Goal: Complete application form

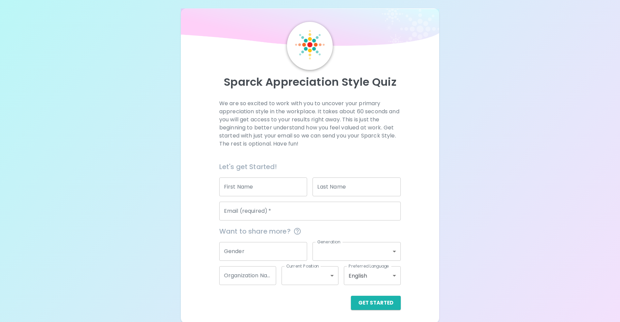
scroll to position [6, 0]
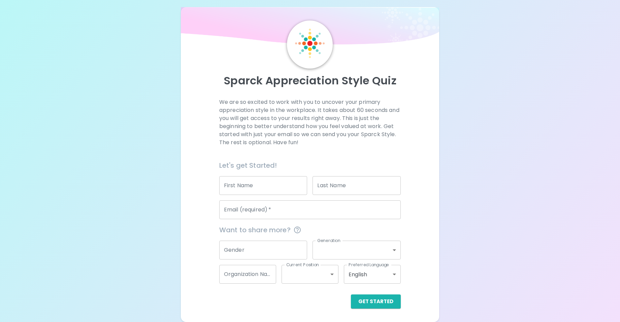
click at [294, 186] on input "First Name" at bounding box center [263, 185] width 88 height 19
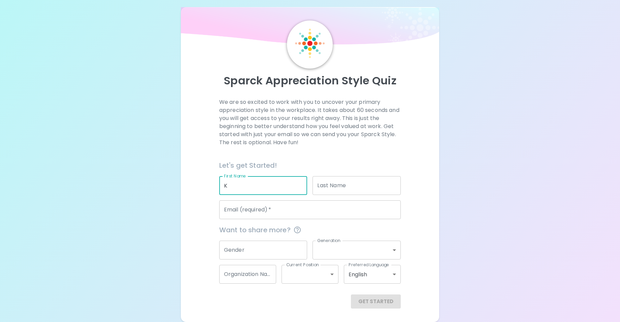
type input "K"
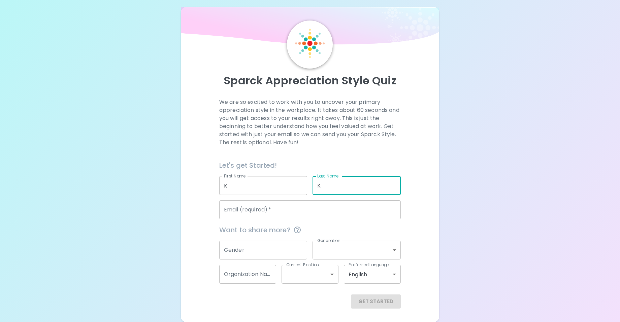
type input "K"
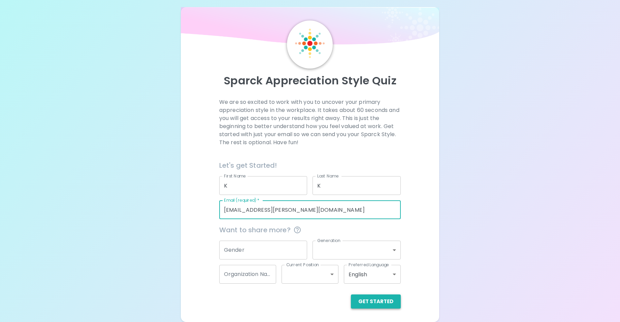
type input "[EMAIL_ADDRESS][PERSON_NAME][DOMAIN_NAME]"
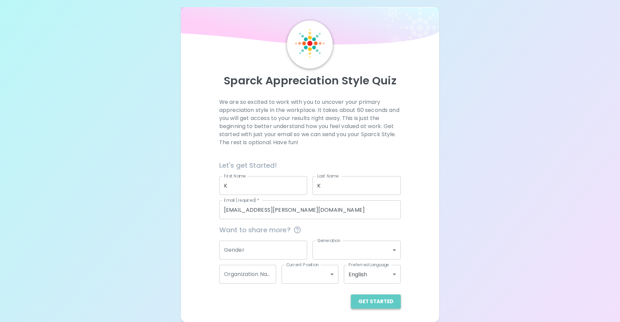
click at [380, 299] on button "Get Started" at bounding box center [376, 302] width 50 height 14
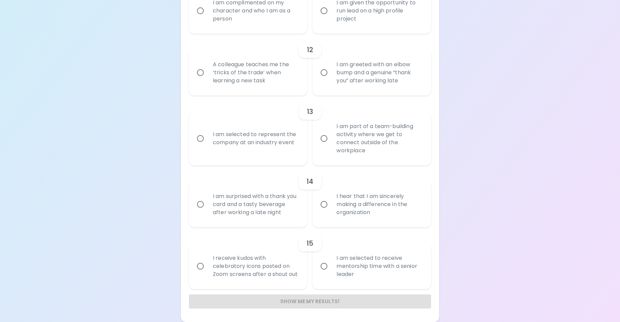
scroll to position [825, 0]
click at [381, 194] on div "I hear that I am sincerely making a difference in the organization" at bounding box center [379, 204] width 96 height 40
click at [331, 198] on input "I hear that I am sincerely making a difference in the organization" at bounding box center [324, 205] width 14 height 14
radio input "true"
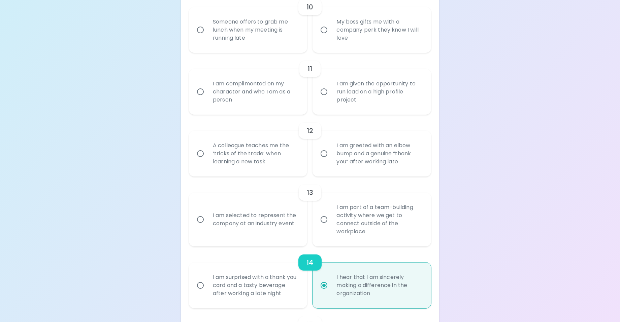
scroll to position [724, 0]
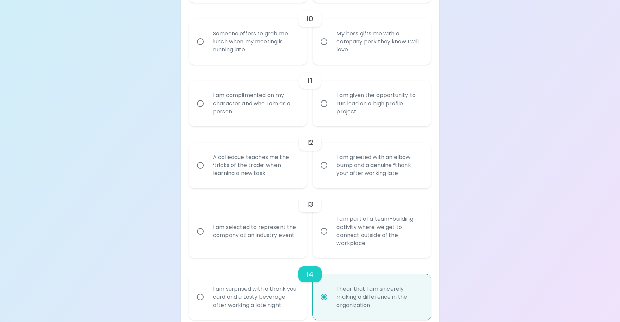
click at [290, 112] on div "I am complimented on my character and who I am as a person" at bounding box center [255, 103] width 96 height 40
click at [207, 111] on input "I am complimented on my character and who I am as a person" at bounding box center [200, 104] width 14 height 14
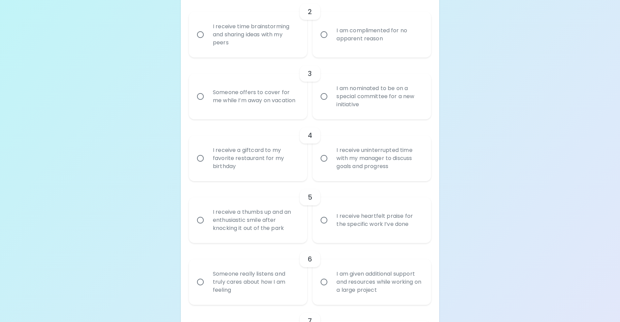
scroll to position [269, 0]
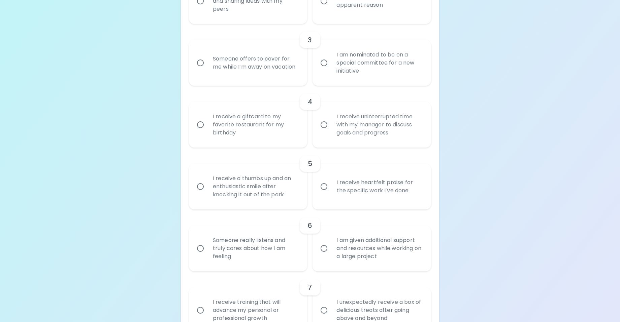
radio input "true"
click at [350, 132] on div "I receive uninterrupted time with my manager to discuss goals and progress" at bounding box center [379, 125] width 96 height 40
click at [331, 132] on input "I receive uninterrupted time with my manager to discuss goals and progress" at bounding box center [324, 125] width 14 height 14
radio input "false"
radio input "true"
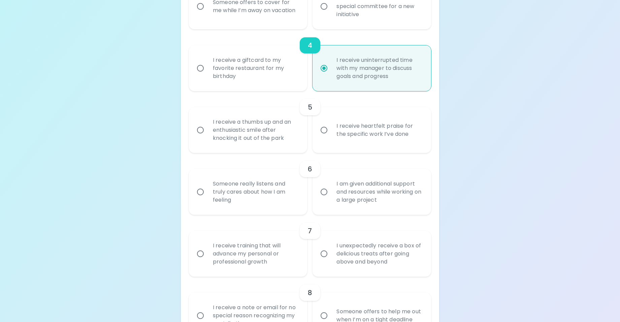
scroll to position [323, 0]
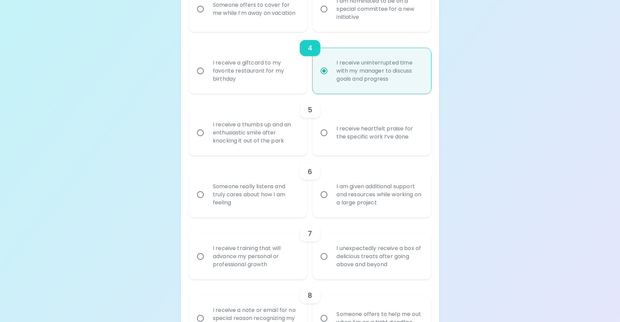
radio input "true"
click at [371, 136] on div "I receive heartfelt praise for the specific work I’ve done" at bounding box center [379, 133] width 96 height 32
click at [331, 136] on input "I receive heartfelt praise for the specific work I’ve done" at bounding box center [324, 133] width 14 height 14
radio input "false"
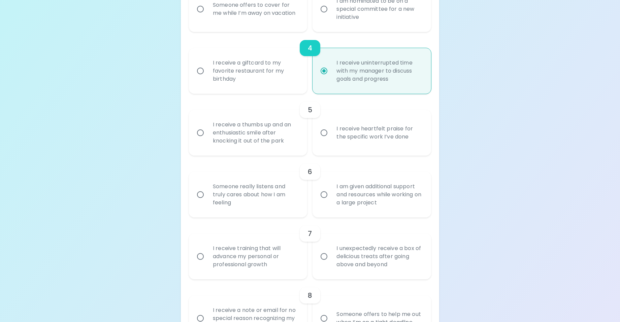
radio input "true"
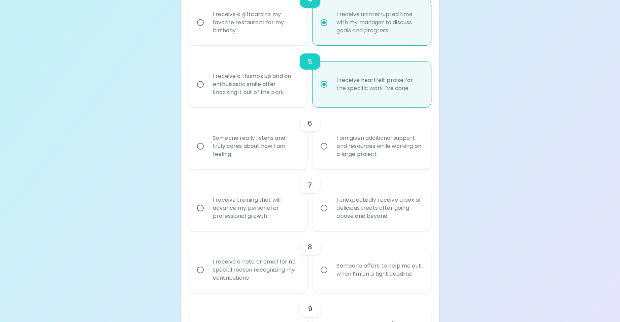
scroll to position [377, 0]
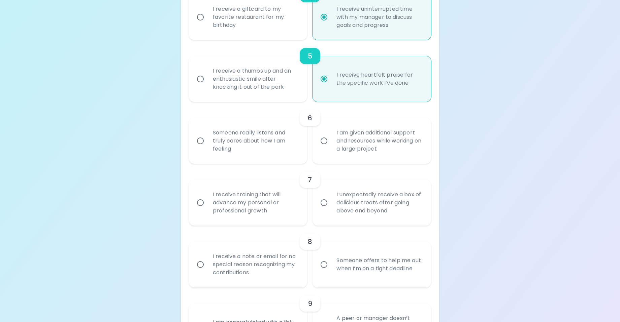
radio input "true"
click at [283, 152] on div "Someone really listens and truly cares about how I am feeling" at bounding box center [255, 141] width 96 height 40
click at [207, 148] on input "Someone really listens and truly cares about how I am feeling" at bounding box center [200, 141] width 14 height 14
radio input "false"
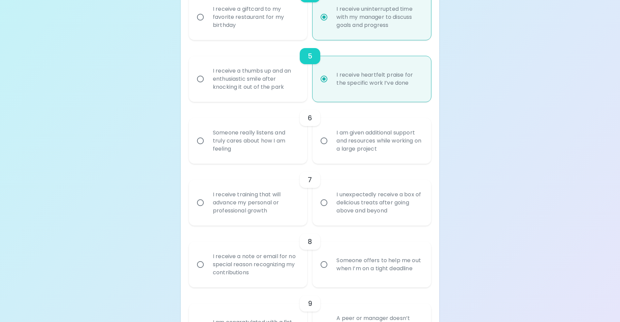
radio input "false"
radio input "true"
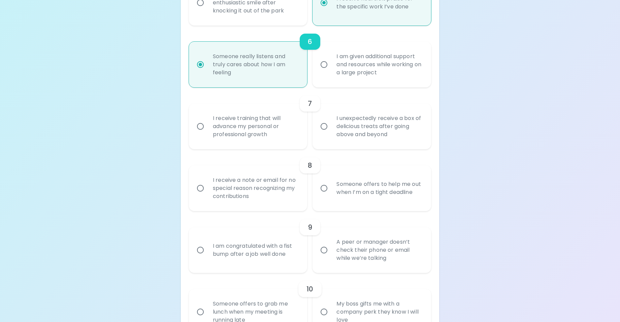
scroll to position [464, 0]
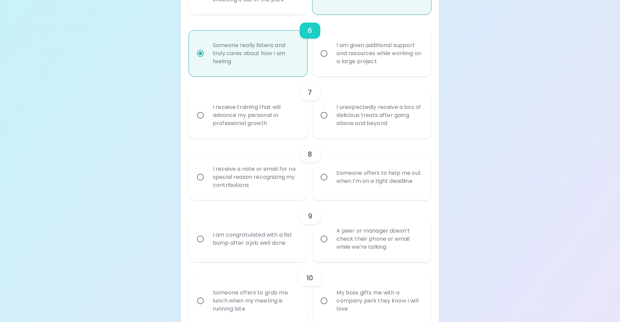
radio input "true"
click at [381, 121] on div "I unexpectedly receive a box of delicious treats after going above and beyond" at bounding box center [379, 115] width 96 height 40
click at [331, 121] on input "I unexpectedly receive a box of delicious treats after going above and beyond" at bounding box center [324, 115] width 14 height 14
radio input "false"
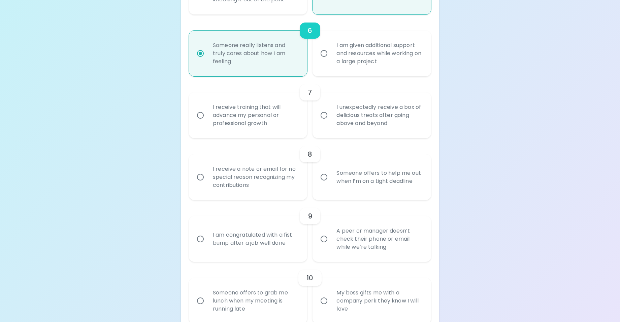
radio input "false"
radio input "true"
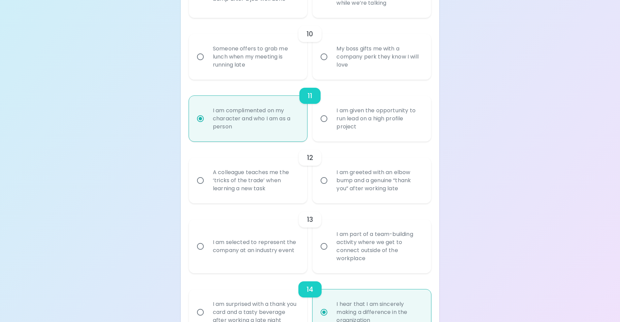
scroll to position [720, 0]
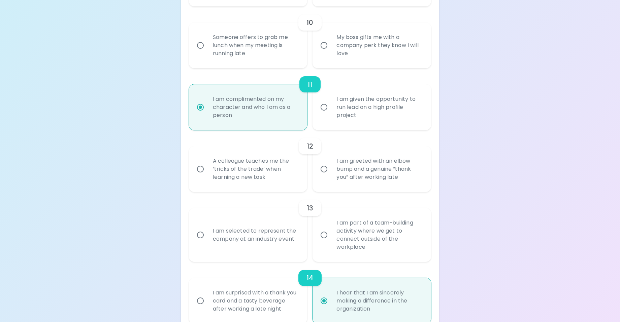
radio input "true"
click at [292, 172] on div "A colleague teaches me the ‘tricks of the trade’ when learning a new task" at bounding box center [255, 169] width 96 height 40
click at [207, 172] on input "A colleague teaches me the ‘tricks of the trade’ when learning a new task" at bounding box center [200, 169] width 14 height 14
radio input "false"
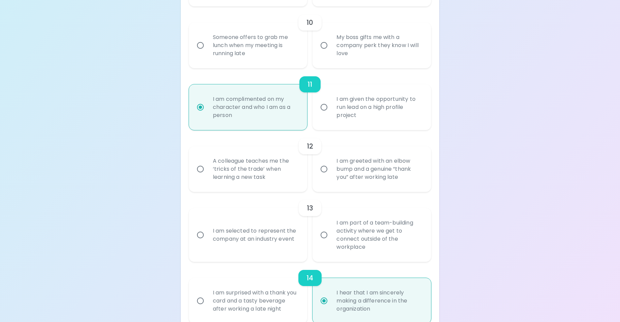
radio input "false"
radio input "true"
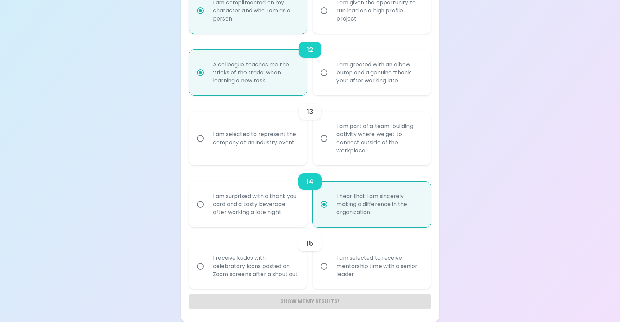
scroll to position [825, 0]
radio input "true"
click at [323, 303] on div "Show me my results!" at bounding box center [310, 302] width 242 height 14
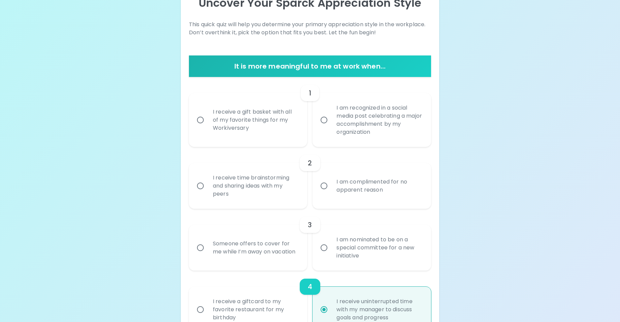
scroll to position [84, 0]
click at [280, 120] on div "I receive a gift basket with all of my favorite things for my Workiversary" at bounding box center [255, 120] width 96 height 40
click at [207, 120] on input "I receive a gift basket with all of my favorite things for my Workiversary" at bounding box center [200, 120] width 14 height 14
radio input "false"
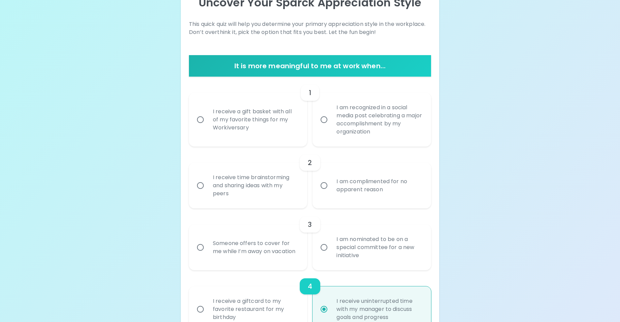
radio input "false"
radio input "true"
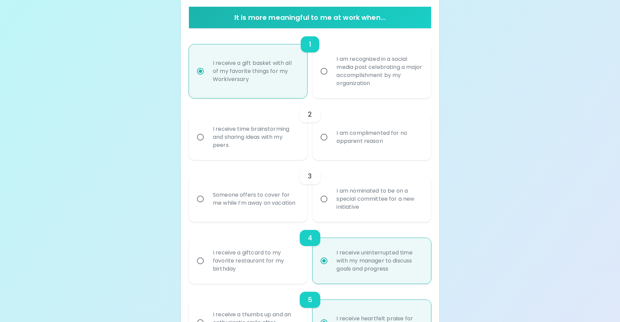
scroll to position [138, 0]
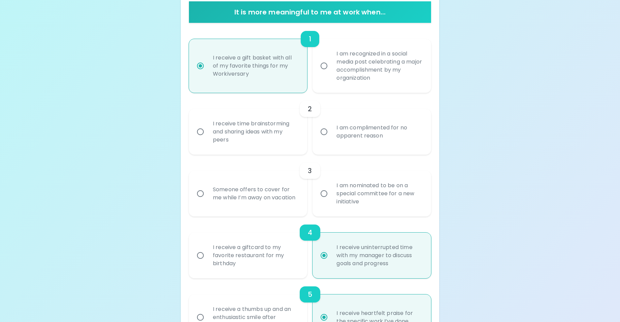
radio input "true"
click at [357, 127] on div "I am complimented for no apparent reason" at bounding box center [379, 132] width 96 height 32
click at [331, 127] on input "I am complimented for no apparent reason" at bounding box center [324, 132] width 14 height 14
radio input "false"
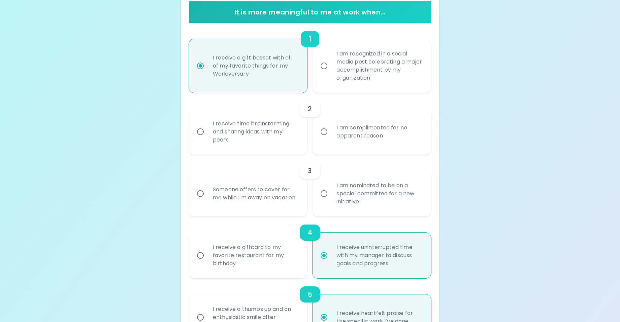
radio input "false"
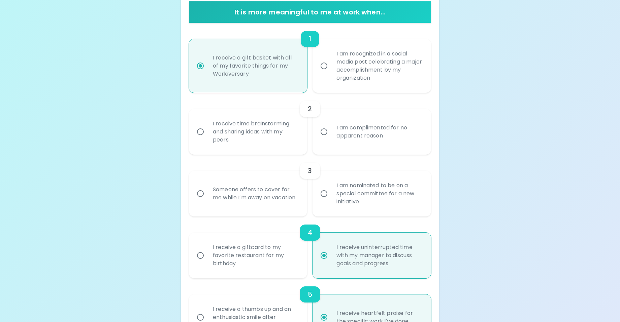
radio input "true"
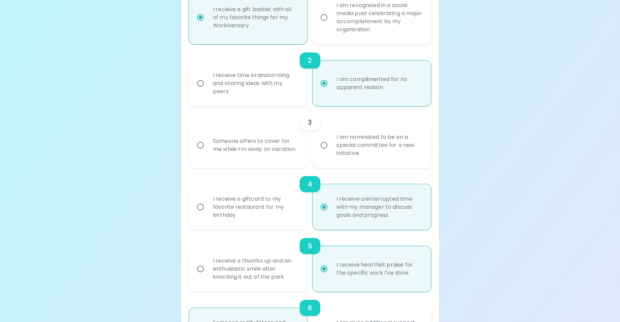
scroll to position [192, 0]
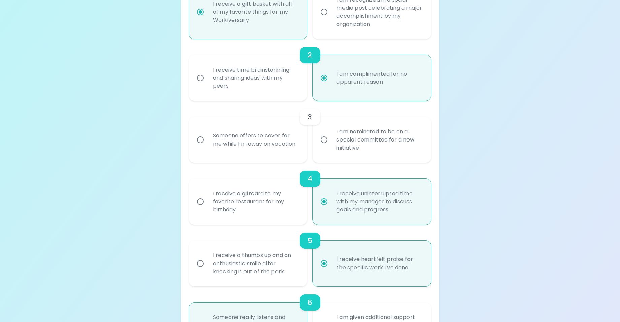
radio input "true"
click at [278, 145] on div "Someone offers to cover for me while I’m away on vacation" at bounding box center [255, 140] width 96 height 32
click at [207, 145] on input "Someone offers to cover for me while I’m away on vacation" at bounding box center [200, 140] width 14 height 14
radio input "false"
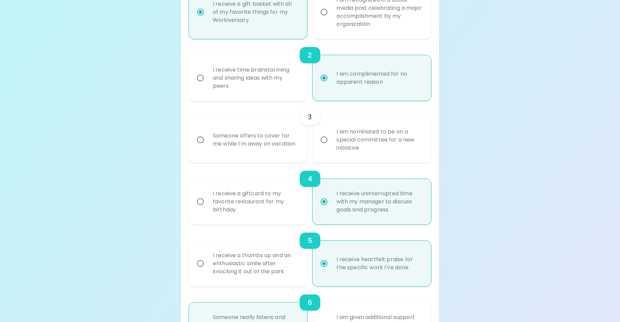
radio input "false"
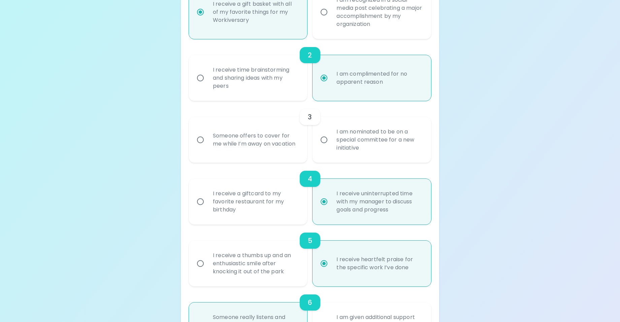
radio input "false"
radio input "true"
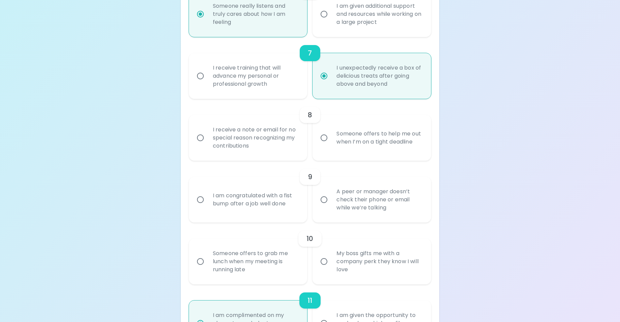
scroll to position [515, 0]
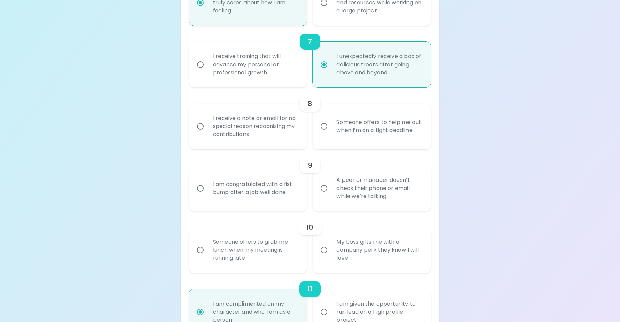
radio input "true"
click at [291, 129] on div "I receive a note or email for no special reason recognizing my contributions" at bounding box center [255, 126] width 96 height 40
click at [207, 129] on input "I receive a note or email for no special reason recognizing my contributions" at bounding box center [200, 126] width 14 height 14
radio input "false"
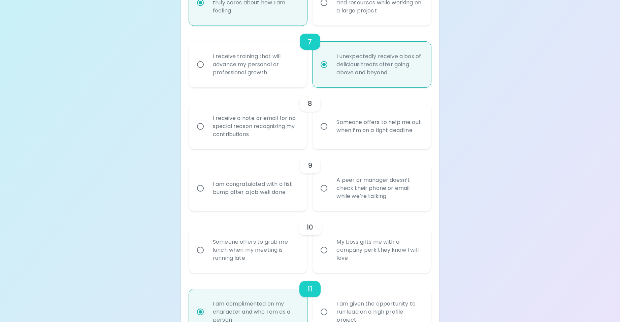
radio input "false"
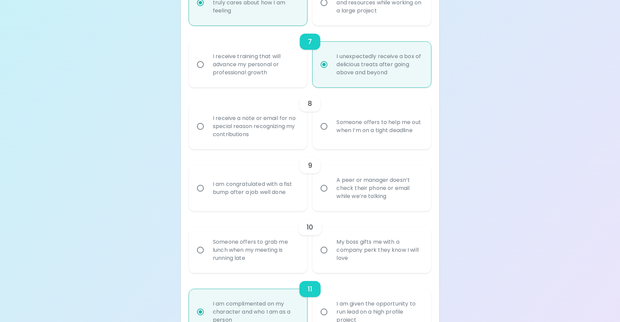
radio input "false"
radio input "true"
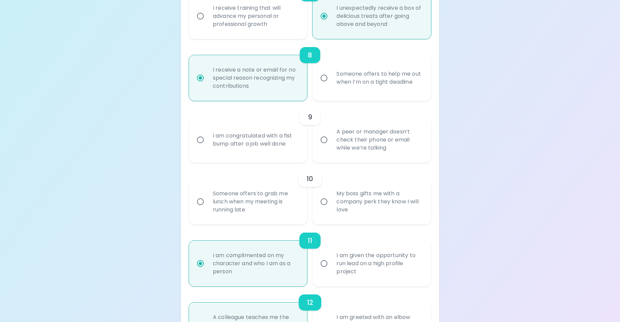
scroll to position [569, 0]
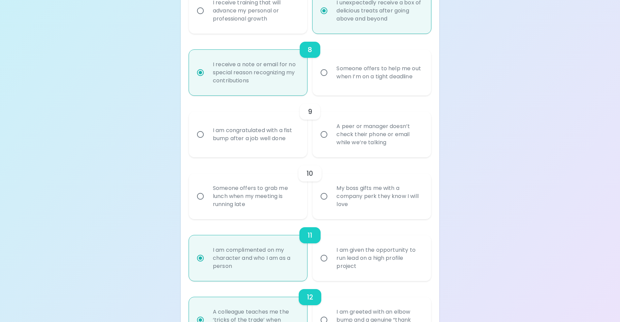
radio input "true"
click at [299, 145] on div "I am congratulated with a fist bump after a job well done" at bounding box center [255, 134] width 96 height 32
click at [207, 142] on input "I am congratulated with a fist bump after a job well done" at bounding box center [200, 135] width 14 height 14
radio input "false"
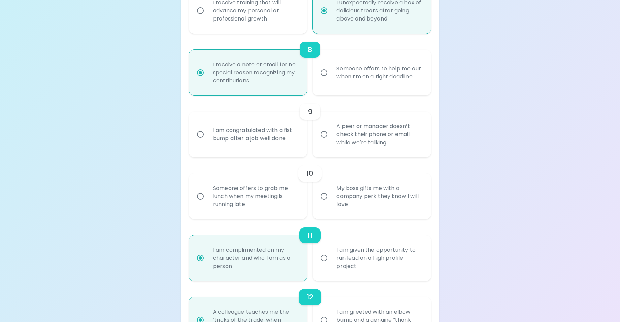
radio input "false"
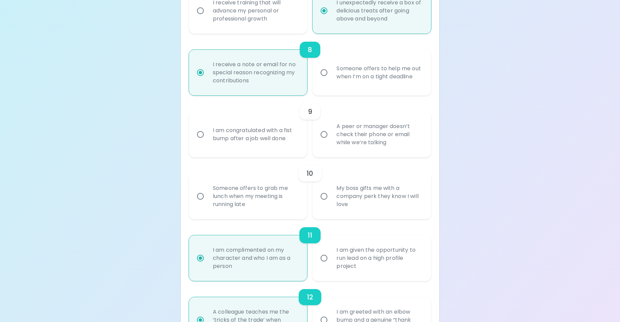
radio input "false"
radio input "true"
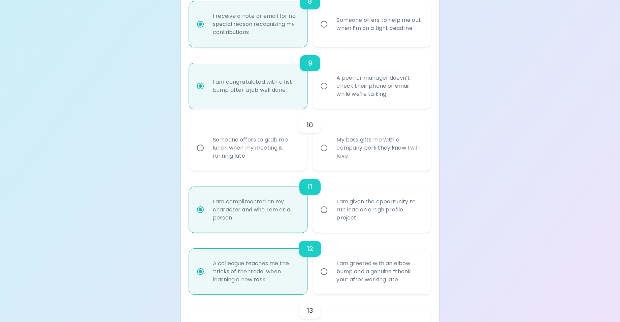
scroll to position [623, 0]
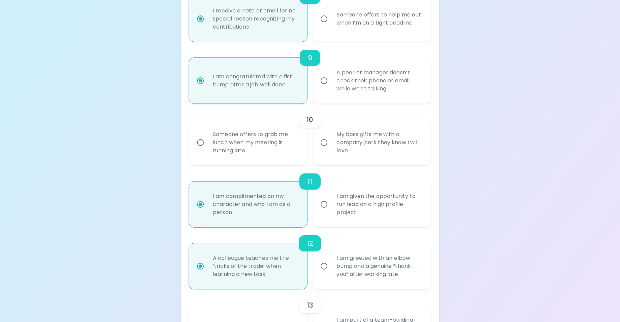
radio input "true"
click at [357, 158] on div "My boss gifts me with a company perk they know I will love" at bounding box center [379, 142] width 96 height 40
click at [331, 150] on input "My boss gifts me with a company perk they know I will love" at bounding box center [324, 143] width 14 height 14
radio input "false"
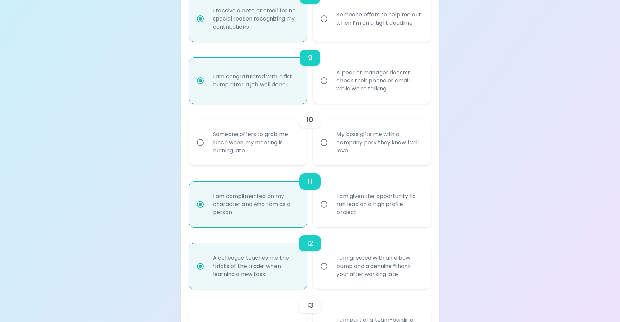
radio input "false"
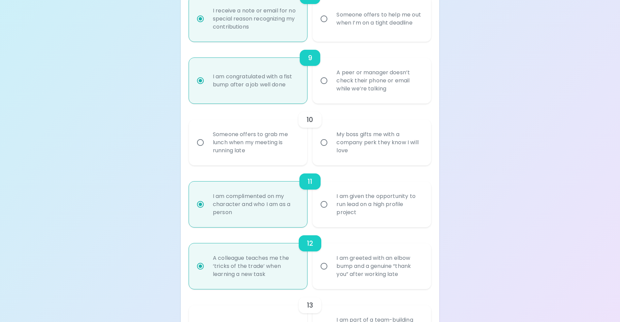
radio input "false"
radio input "true"
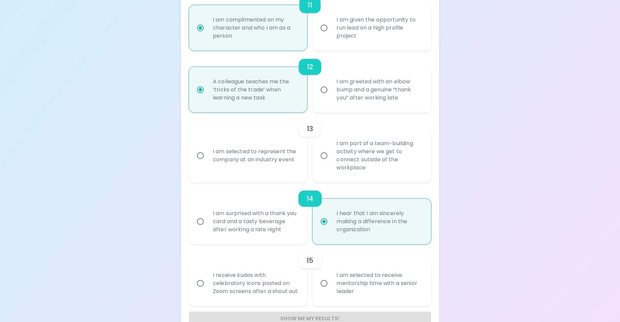
scroll to position [811, 0]
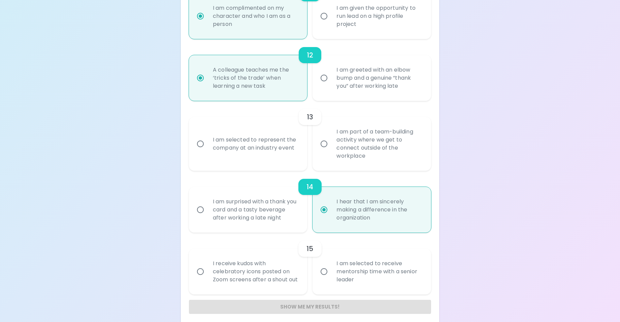
radio input "true"
click at [367, 161] on div "I am part of a team-building activity where we get to connect outside of the wo…" at bounding box center [379, 144] width 96 height 48
click at [331, 151] on input "I am part of a team-building activity where we get to connect outside of the wo…" at bounding box center [324, 144] width 14 height 14
radio input "false"
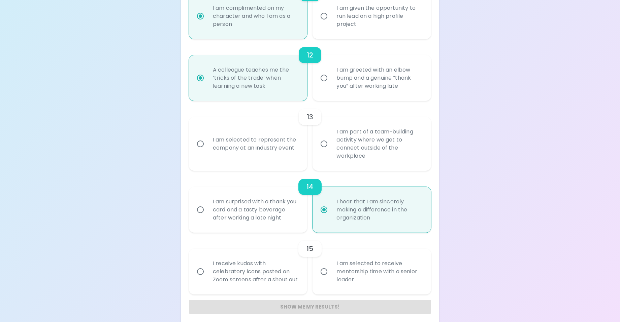
radio input "false"
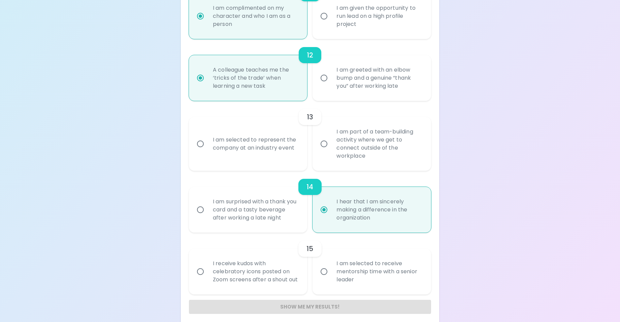
radio input "false"
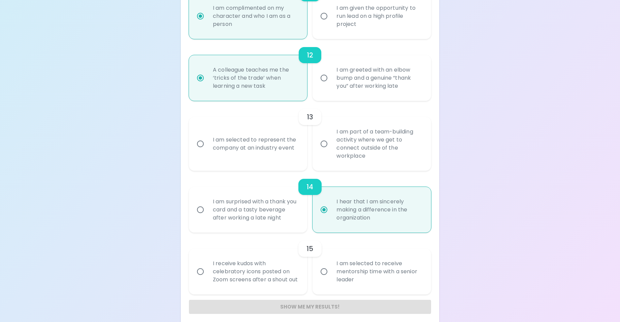
radio input "true"
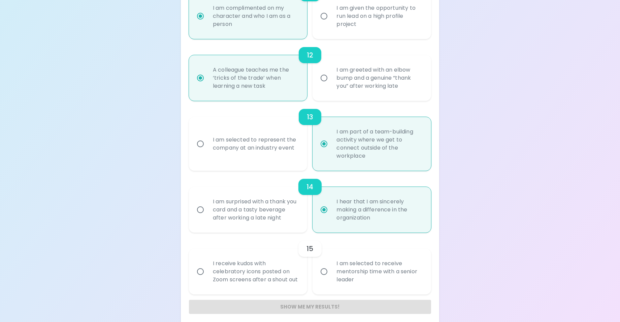
scroll to position [825, 0]
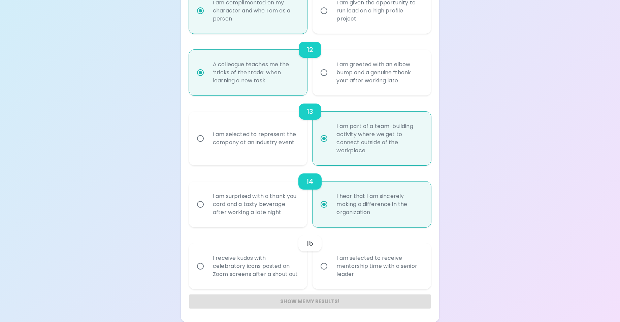
radio input "true"
click at [384, 263] on div "I am selected to receive mentorship time with a senior leader" at bounding box center [379, 266] width 96 height 40
click at [331, 263] on input "I am selected to receive mentorship time with a senior leader" at bounding box center [324, 266] width 14 height 14
radio input "false"
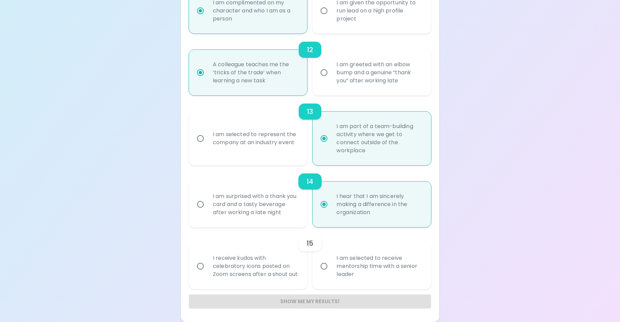
radio input "false"
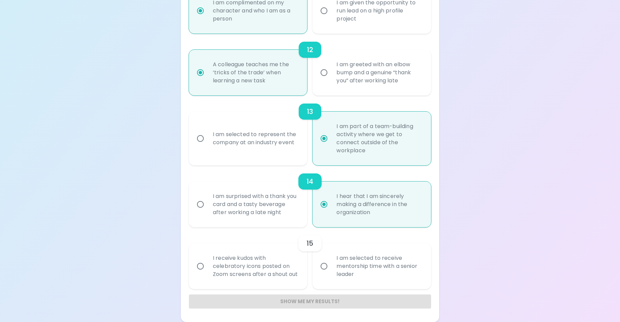
radio input "false"
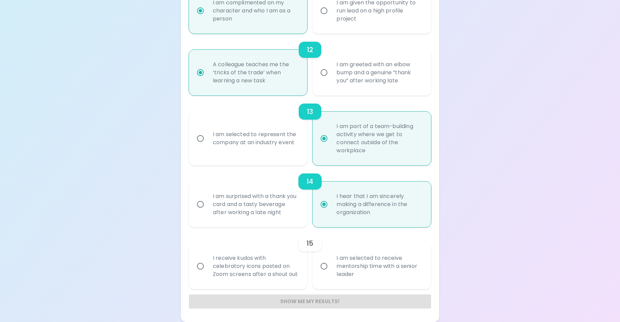
radio input "true"
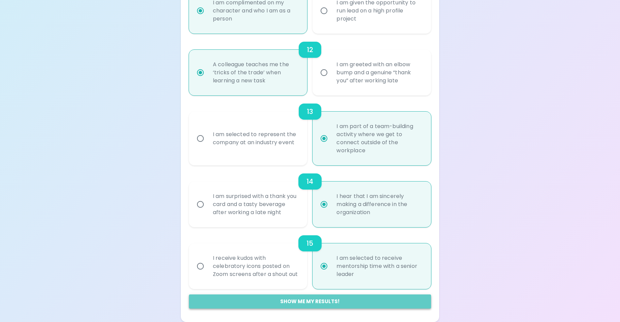
radio input "true"
click at [355, 299] on button "Show me my results!" at bounding box center [310, 302] width 242 height 14
radio input "false"
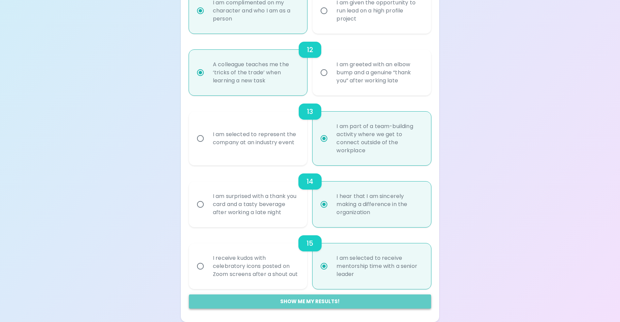
radio input "false"
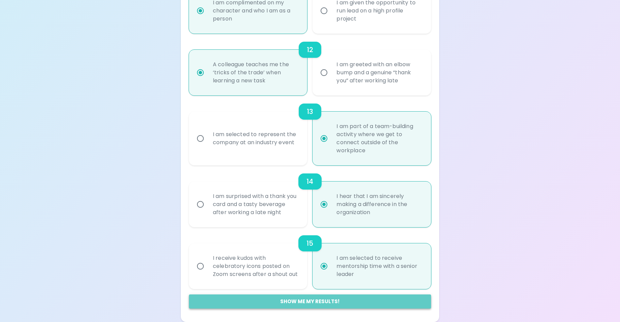
radio input "false"
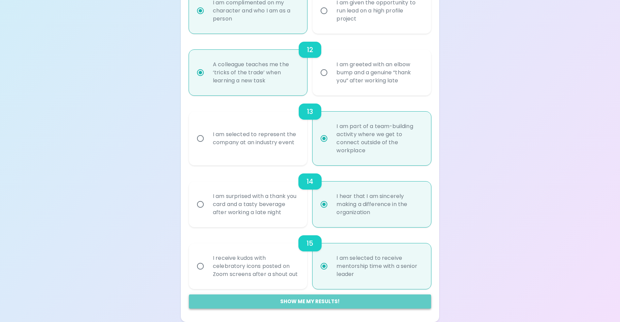
radio input "false"
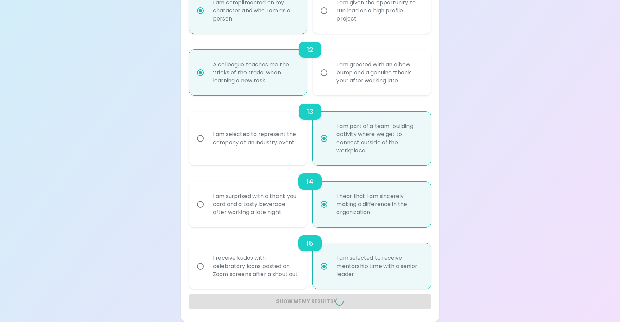
radio input "false"
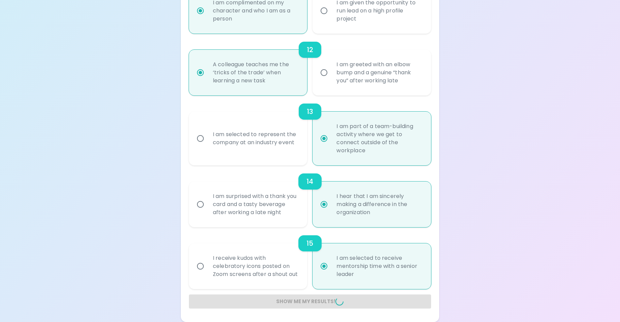
radio input "false"
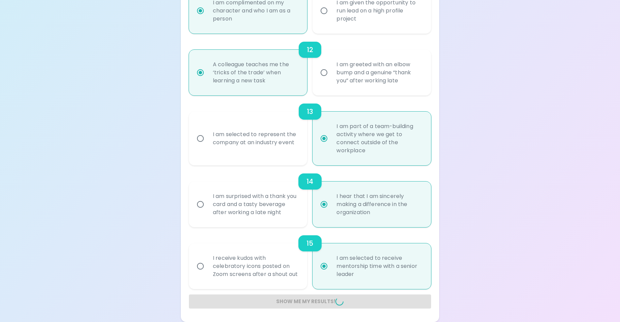
radio input "false"
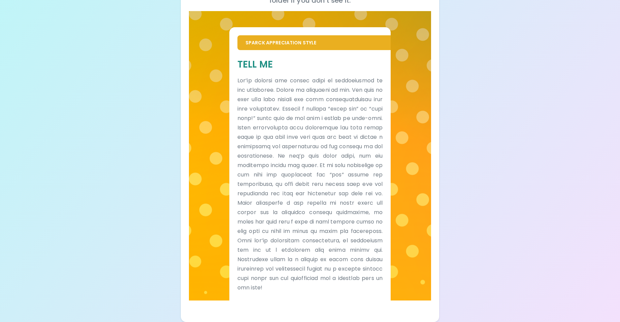
scroll to position [130, 0]
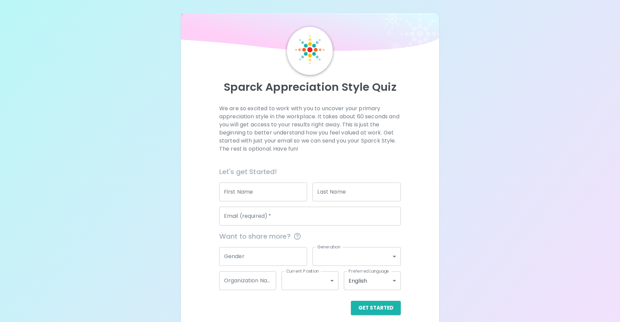
click at [280, 195] on input "First Name" at bounding box center [263, 192] width 88 height 19
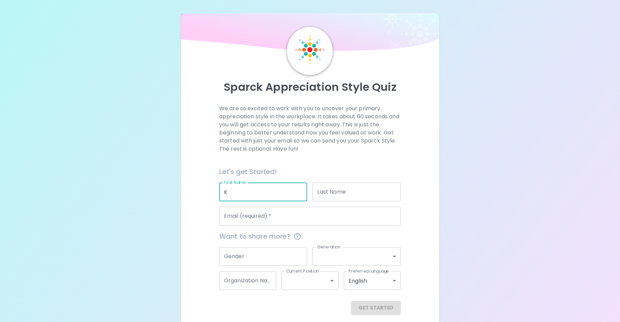
type input "K"
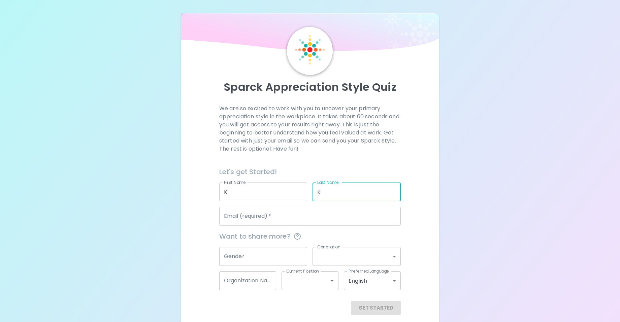
type input "K"
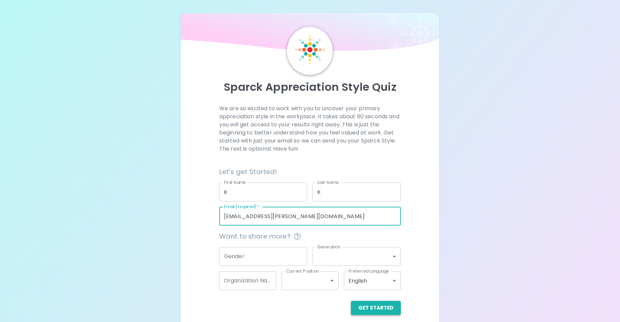
type input "[EMAIL_ADDRESS][PERSON_NAME][DOMAIN_NAME]"
click at [376, 306] on button "Get Started" at bounding box center [376, 308] width 50 height 14
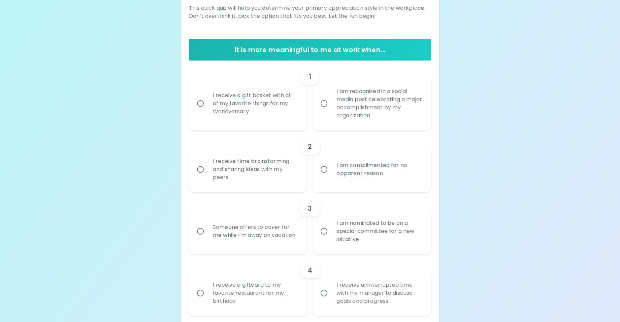
scroll to position [101, 0]
click at [275, 104] on div "I receive a gift basket with all of my favorite things for my Workiversary" at bounding box center [255, 103] width 96 height 40
click at [207, 104] on input "I receive a gift basket with all of my favorite things for my Workiversary" at bounding box center [200, 103] width 14 height 14
radio input "true"
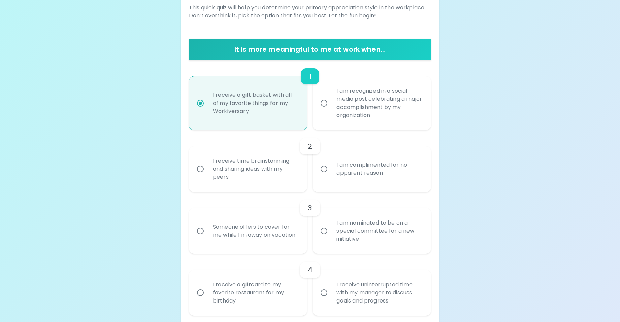
scroll to position [155, 0]
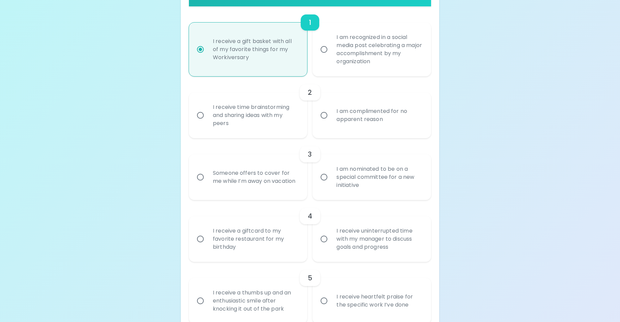
click at [280, 122] on div "I receive time brainstorming and sharing ideas with my peers" at bounding box center [255, 115] width 96 height 40
click at [207, 122] on input "I receive time brainstorming and sharing ideas with my peers" at bounding box center [200, 115] width 14 height 14
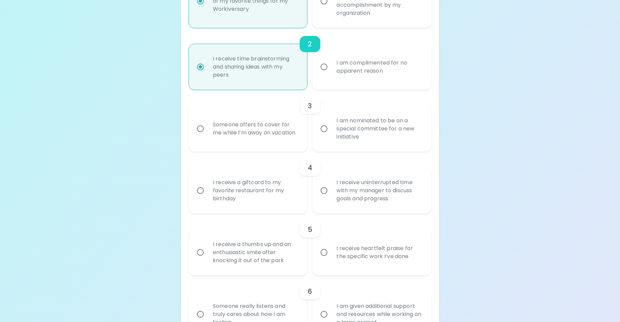
scroll to position [209, 0]
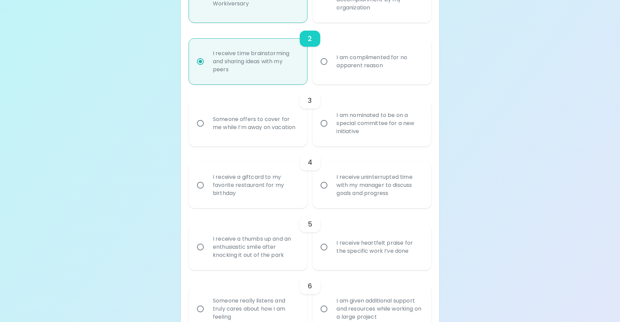
radio input "true"
click at [285, 131] on div "Someone offers to cover for me while I’m away on vacation" at bounding box center [255, 123] width 96 height 32
click at [207, 131] on input "Someone offers to cover for me while I’m away on vacation" at bounding box center [200, 123] width 14 height 14
radio input "false"
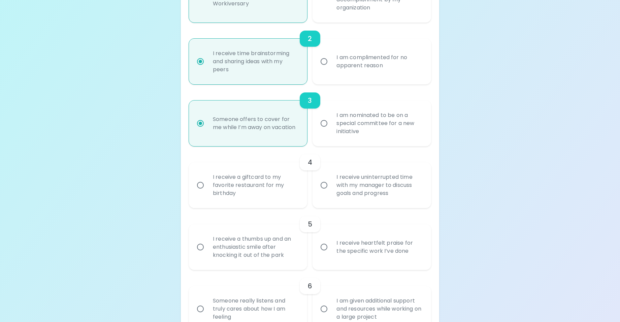
scroll to position [262, 0]
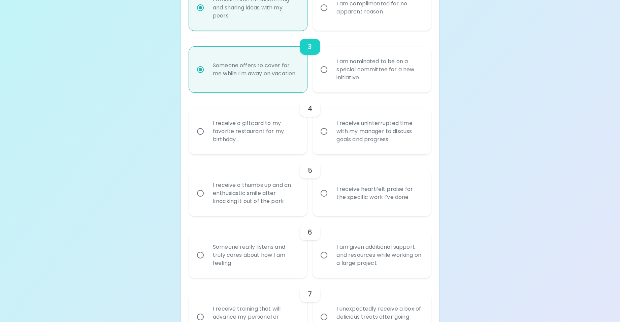
radio input "true"
click at [356, 138] on div "I receive uninterrupted time with my manager to discuss goals and progress" at bounding box center [379, 131] width 96 height 40
click at [331, 138] on input "I receive uninterrupted time with my manager to discuss goals and progress" at bounding box center [324, 132] width 14 height 14
radio input "false"
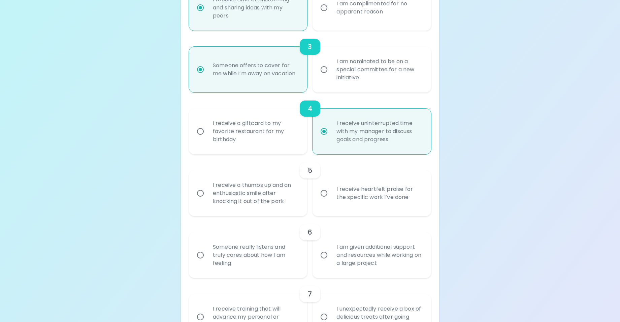
scroll to position [316, 0]
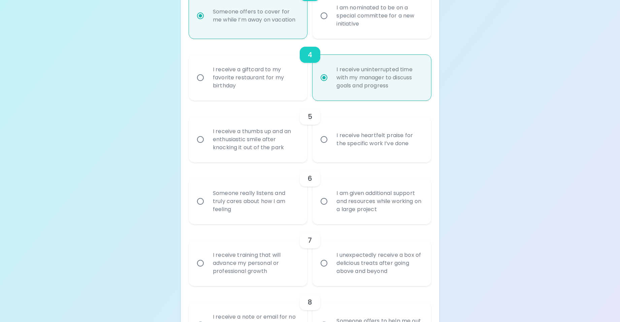
radio input "true"
click at [349, 152] on div "I receive heartfelt praise for the specific work I’ve done" at bounding box center [379, 140] width 96 height 32
click at [331, 147] on input "I receive heartfelt praise for the specific work I’ve done" at bounding box center [324, 140] width 14 height 14
radio input "false"
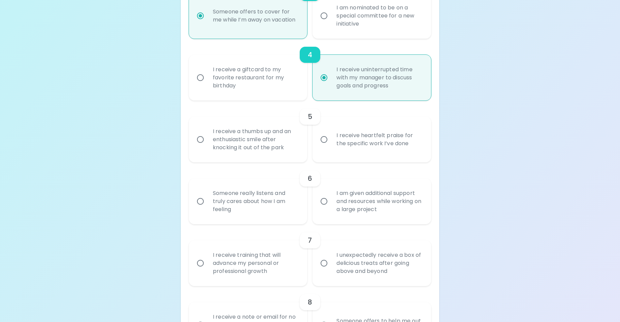
radio input "false"
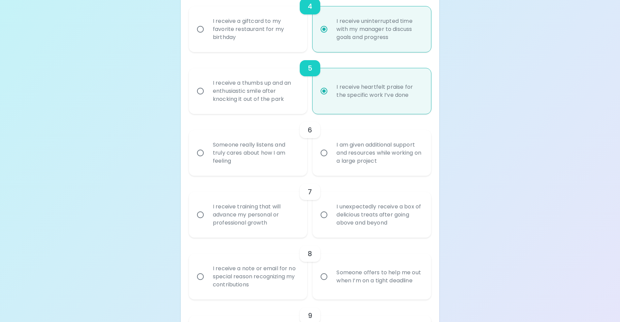
scroll to position [370, 0]
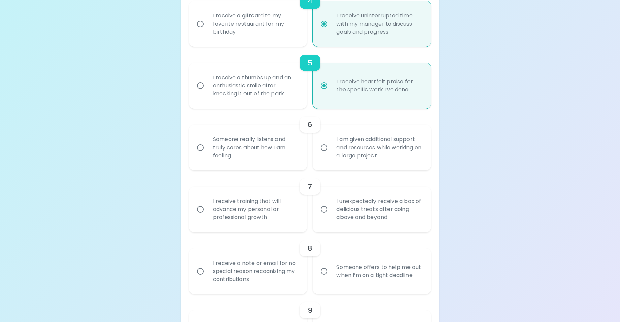
radio input "true"
click at [289, 151] on div "Someone really listens and truly cares about how I am feeling" at bounding box center [255, 148] width 96 height 40
click at [207, 151] on input "Someone really listens and truly cares about how I am feeling" at bounding box center [200, 148] width 14 height 14
radio input "false"
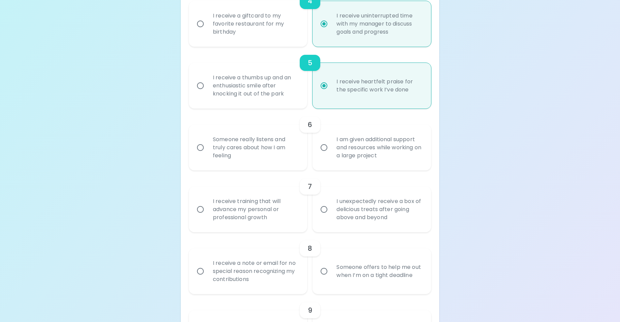
radio input "false"
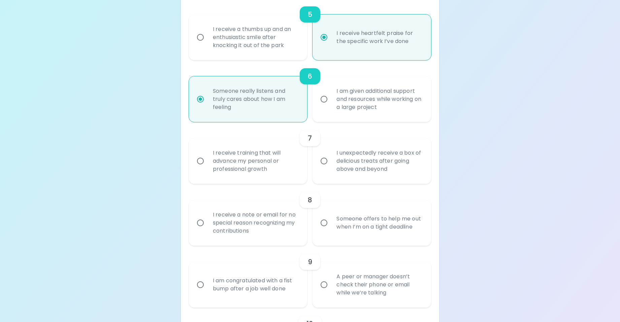
scroll to position [424, 0]
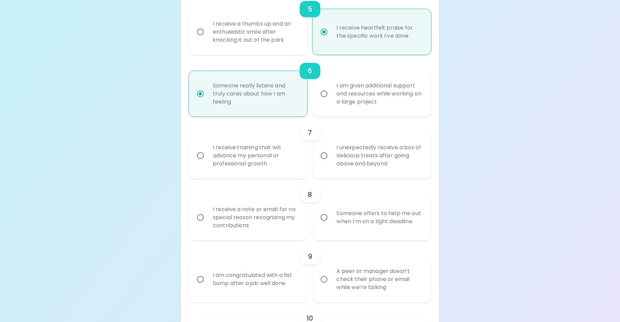
radio input "true"
click at [290, 164] on div "I receive training that will advance my personal or professional growth" at bounding box center [255, 156] width 96 height 40
click at [207, 163] on input "I receive training that will advance my personal or professional growth" at bounding box center [200, 156] width 14 height 14
radio input "false"
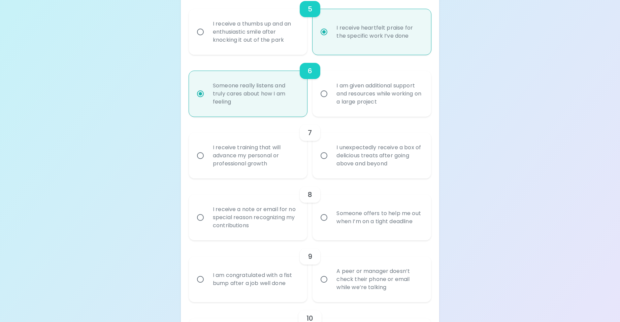
radio input "false"
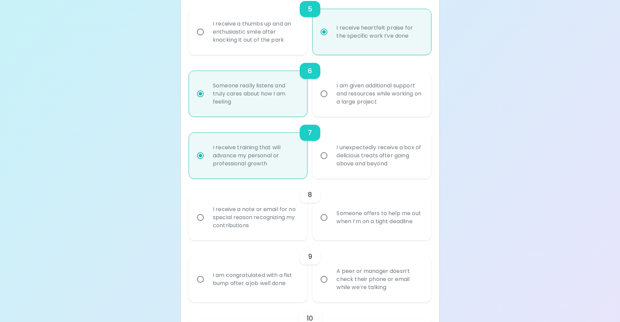
scroll to position [478, 0]
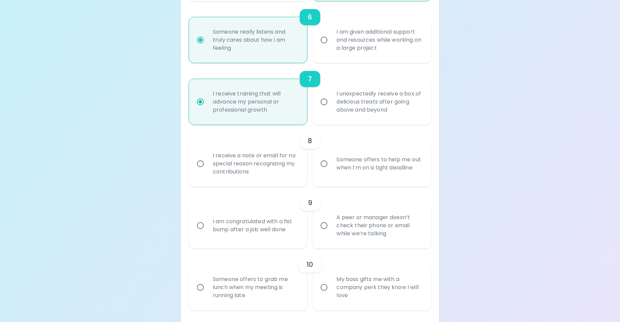
radio input "true"
click at [352, 173] on div "Someone offers to help me out when I’m on a tight deadline" at bounding box center [379, 164] width 96 height 32
click at [331, 171] on input "Someone offers to help me out when I’m on a tight deadline" at bounding box center [324, 164] width 14 height 14
radio input "false"
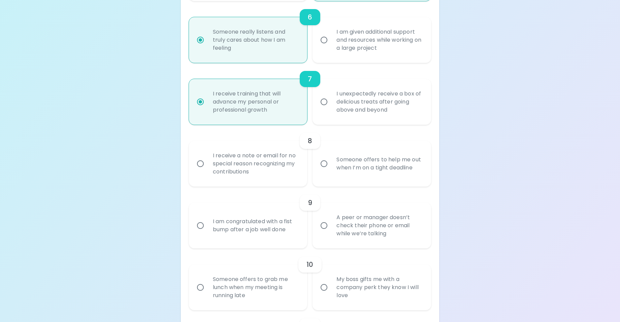
radio input "false"
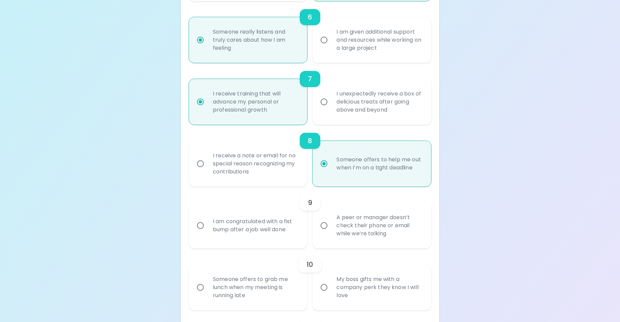
scroll to position [532, 0]
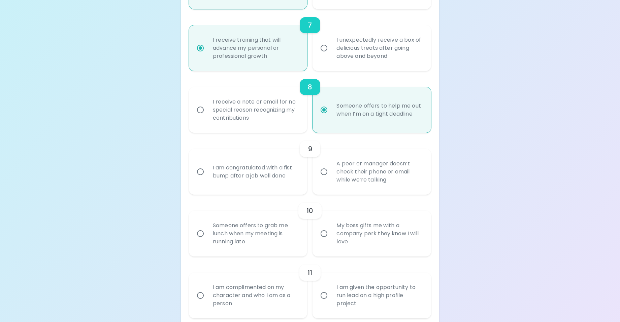
radio input "true"
click at [352, 173] on div "A peer or manager doesn’t check their phone or email while we’re talking" at bounding box center [379, 172] width 96 height 40
click at [331, 173] on input "A peer or manager doesn’t check their phone or email while we’re talking" at bounding box center [324, 172] width 14 height 14
radio input "false"
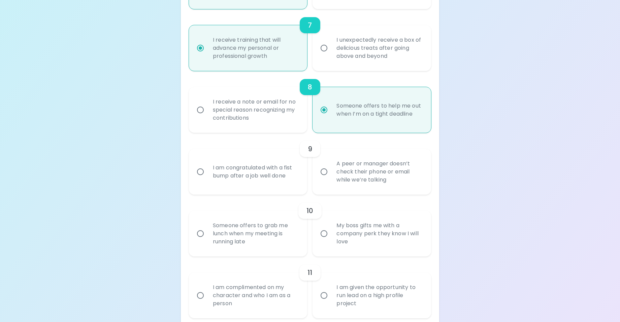
radio input "false"
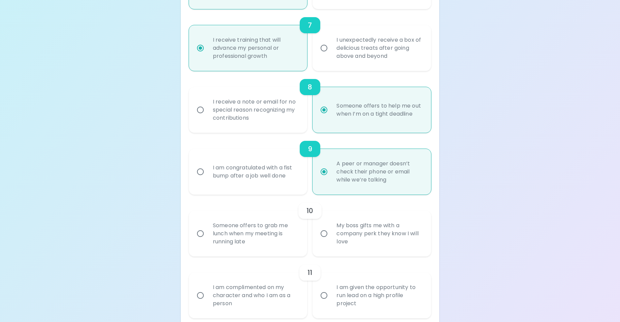
scroll to position [586, 0]
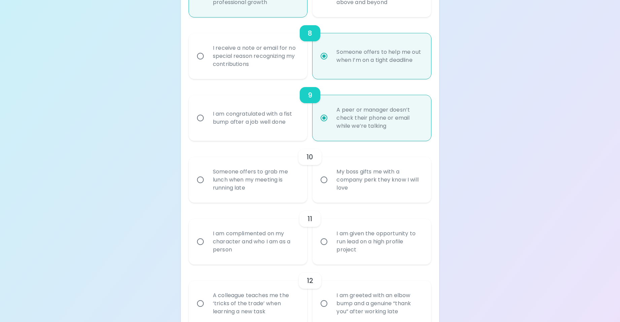
radio input "true"
click at [352, 187] on div "My boss gifts me with a company perk they know I will love" at bounding box center [379, 180] width 96 height 40
click at [331, 187] on input "My boss gifts me with a company perk they know I will love" at bounding box center [324, 180] width 14 height 14
radio input "false"
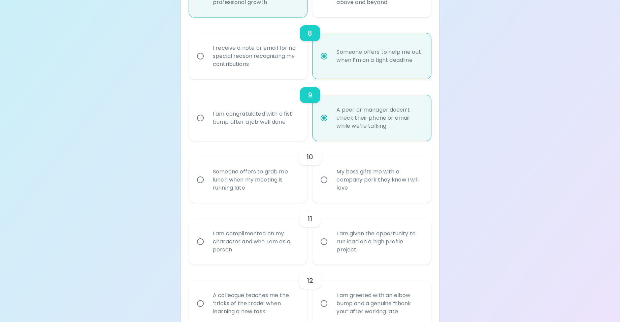
radio input "false"
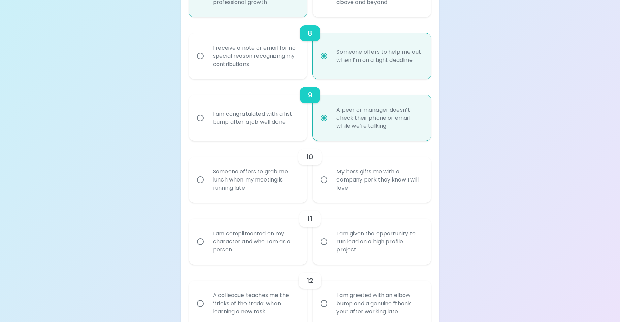
radio input "false"
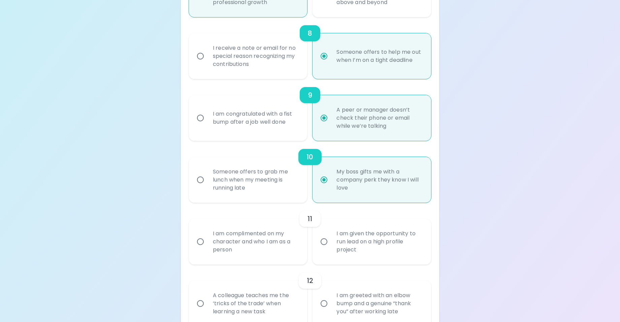
scroll to position [639, 0]
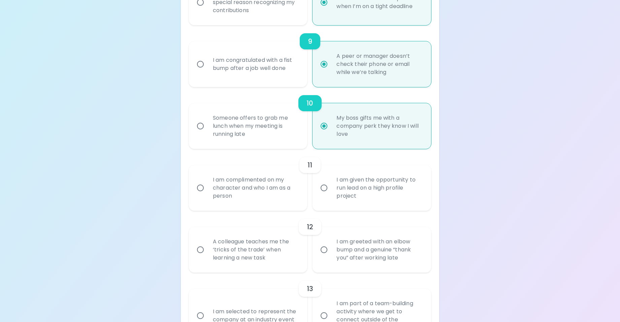
radio input "true"
click at [279, 189] on div "I am complimented on my character and who I am as a person" at bounding box center [255, 188] width 96 height 40
click at [207, 189] on input "I am complimented on my character and who I am as a person" at bounding box center [200, 188] width 14 height 14
radio input "false"
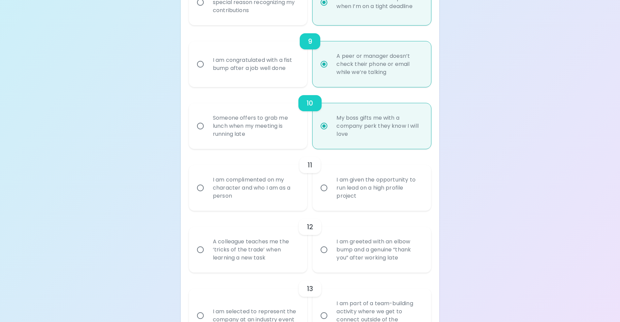
radio input "false"
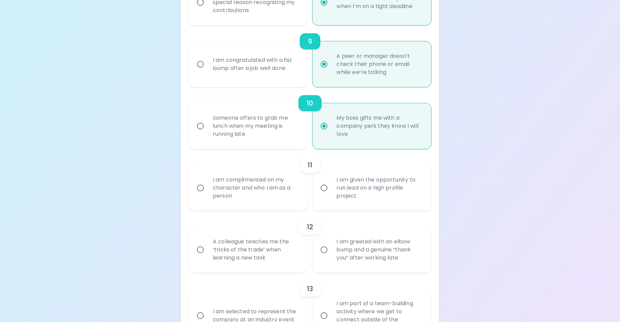
radio input "false"
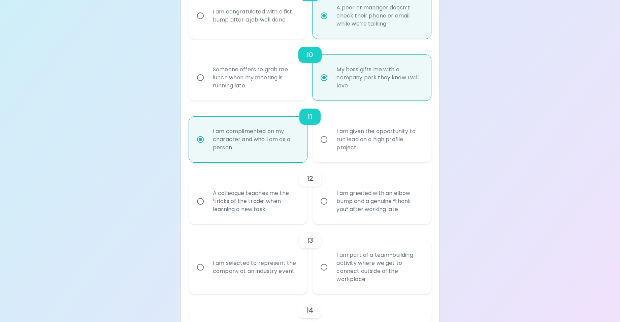
scroll to position [693, 0]
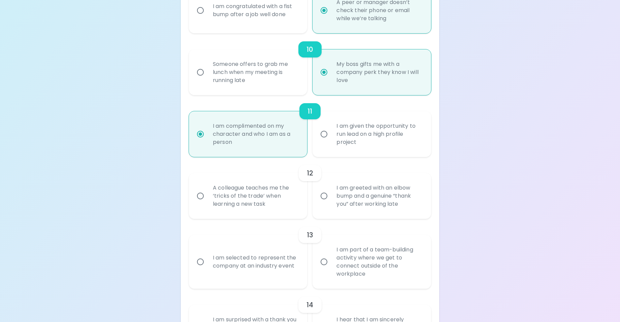
radio input "true"
click at [291, 204] on div "A colleague teaches me the ‘tricks of the trade’ when learning a new task" at bounding box center [255, 196] width 96 height 40
click at [207, 203] on input "A colleague teaches me the ‘tricks of the trade’ when learning a new task" at bounding box center [200, 196] width 14 height 14
radio input "false"
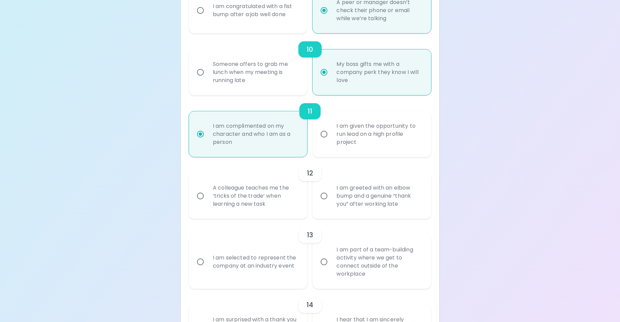
radio input "false"
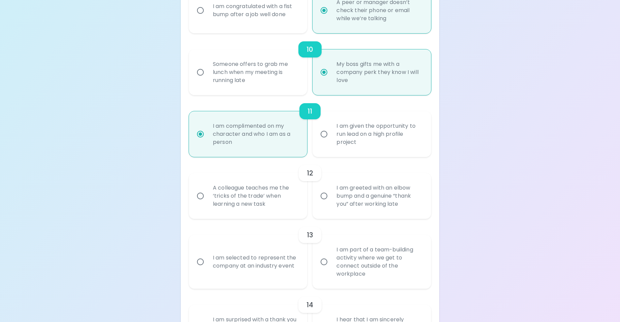
radio input "false"
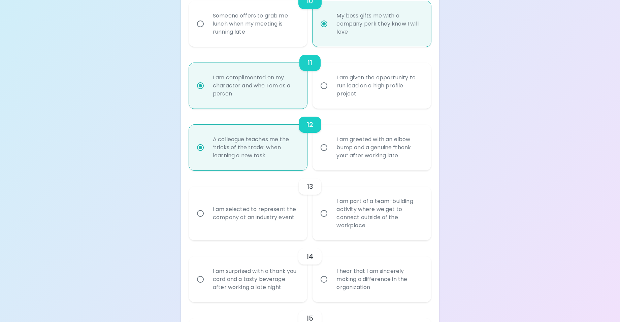
scroll to position [747, 0]
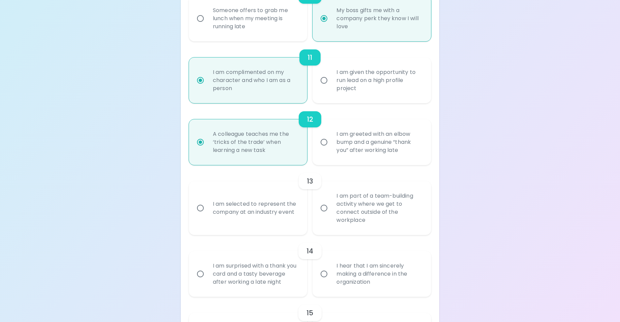
radio input "true"
click at [336, 224] on div "I am part of a team-building activity where we get to connect outside of the wo…" at bounding box center [379, 208] width 96 height 48
click at [331, 215] on input "I am part of a team-building activity where we get to connect outside of the wo…" at bounding box center [324, 208] width 14 height 14
radio input "false"
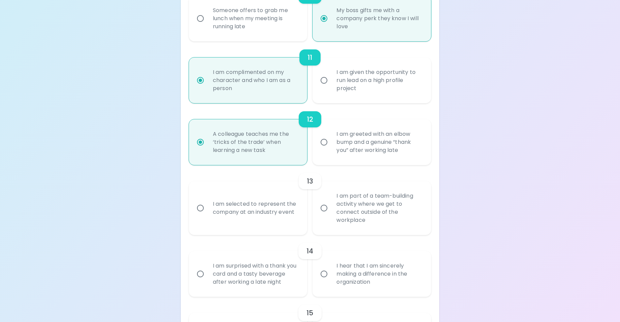
radio input "false"
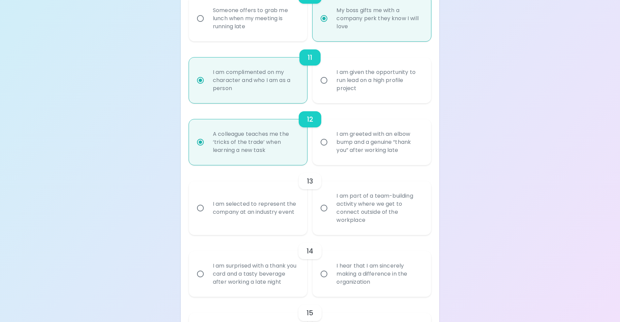
radio input "false"
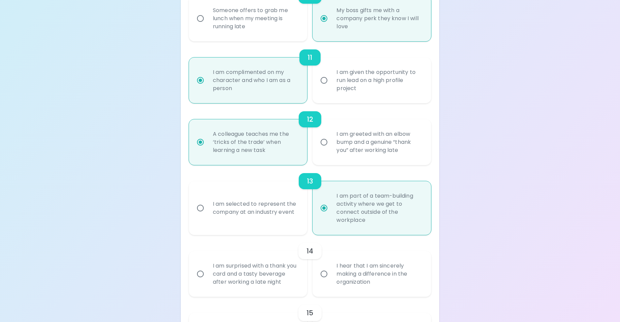
scroll to position [801, 0]
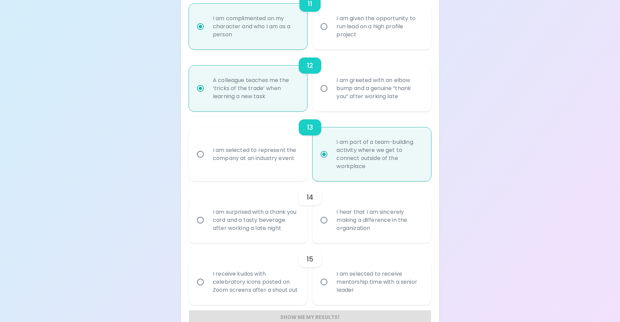
radio input "true"
click at [342, 221] on div "I hear that I am sincerely making a difference in the organization" at bounding box center [379, 220] width 96 height 40
click at [331, 221] on input "I hear that I am sincerely making a difference in the organization" at bounding box center [324, 220] width 14 height 14
radio input "false"
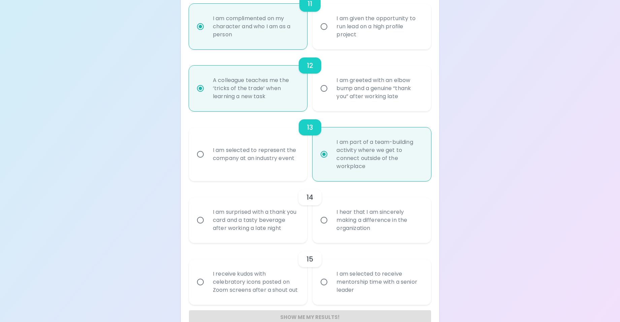
radio input "false"
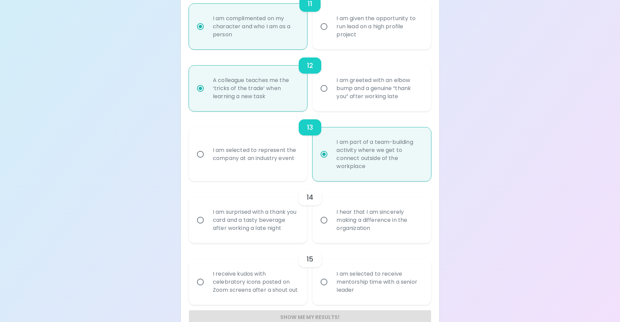
radio input "false"
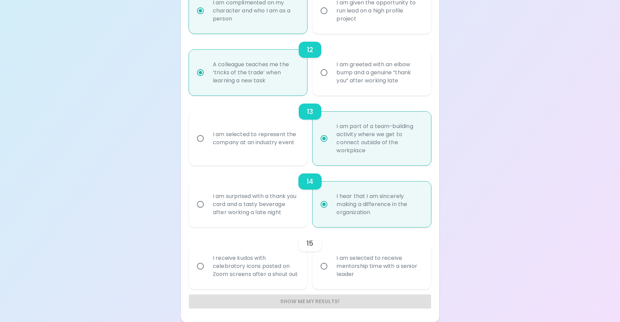
scroll to position [825, 0]
radio input "true"
click at [336, 262] on div "I am selected to receive mentorship time with a senior leader" at bounding box center [379, 266] width 96 height 40
click at [331, 262] on input "I am selected to receive mentorship time with a senior leader" at bounding box center [324, 266] width 14 height 14
radio input "false"
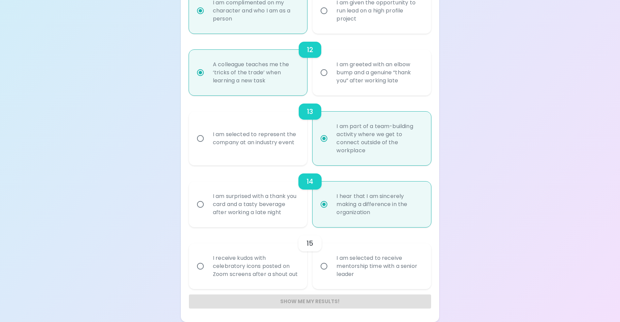
radio input "false"
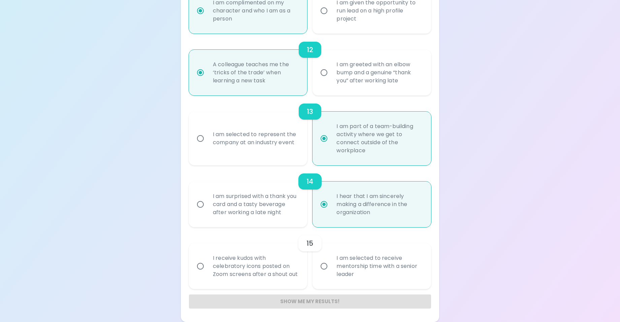
radio input "false"
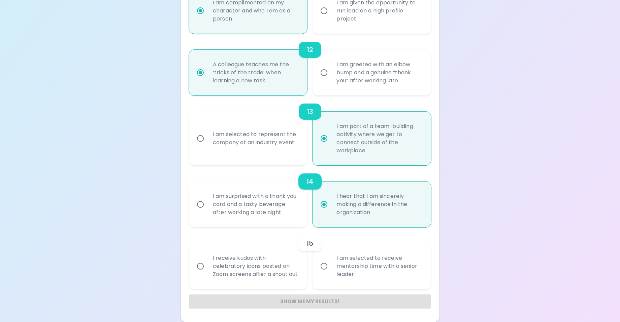
radio input "false"
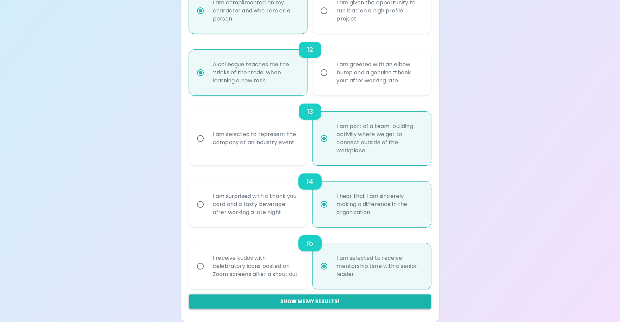
radio input "true"
click at [337, 302] on button "Show me my results!" at bounding box center [310, 302] width 242 height 14
radio input "false"
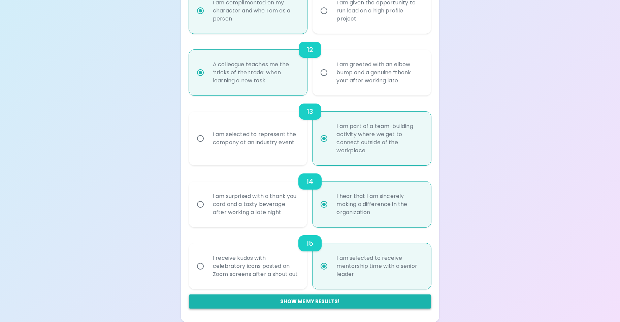
radio input "false"
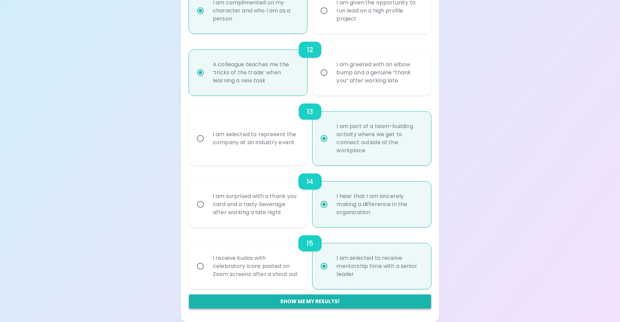
radio input "false"
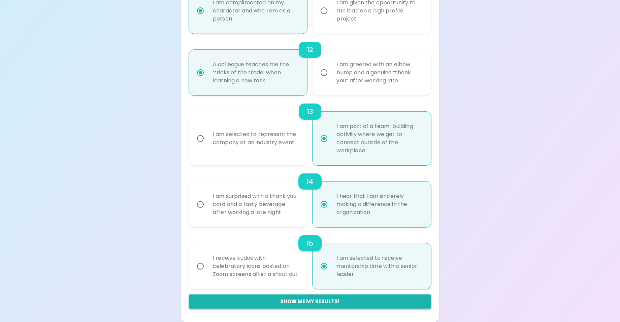
radio input "false"
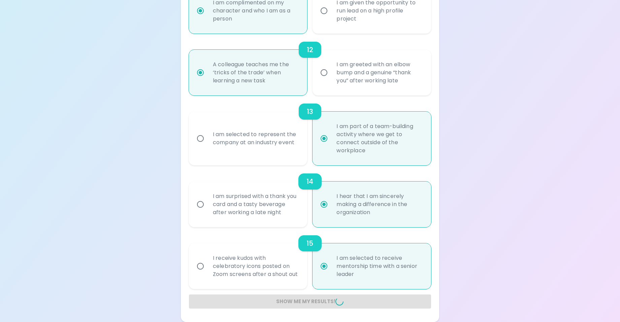
radio input "false"
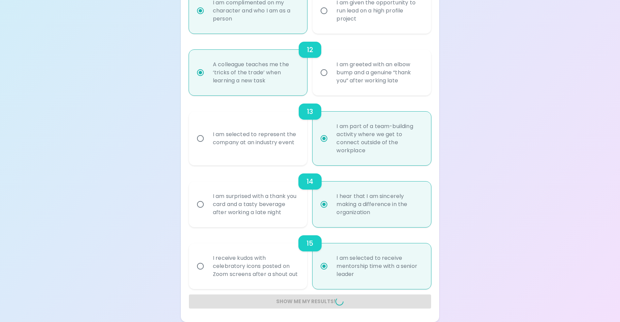
radio input "false"
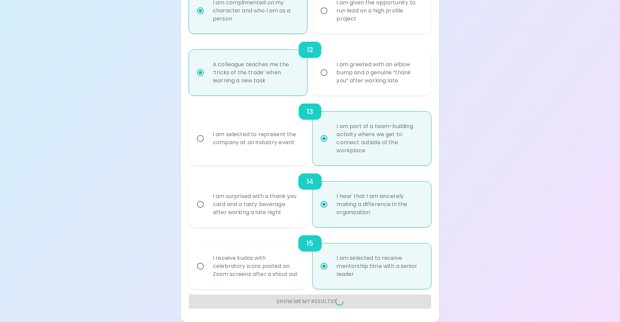
radio input "false"
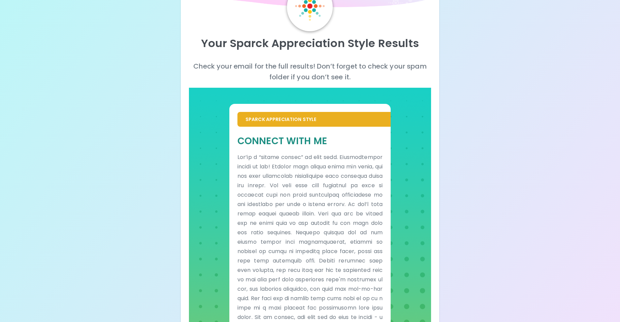
scroll to position [111, 0]
